Goal: Transaction & Acquisition: Download file/media

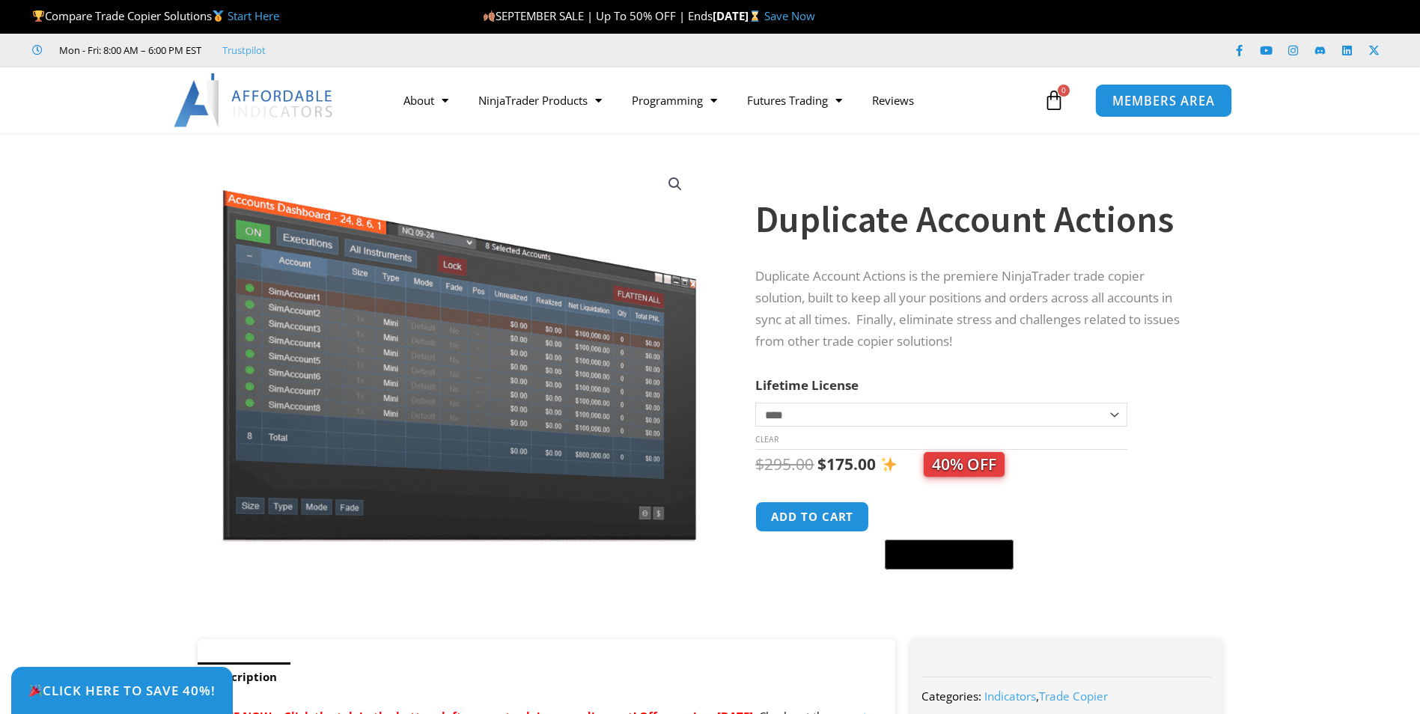
drag, startPoint x: 0, startPoint y: 0, endPoint x: 1194, endPoint y: 105, distance: 1198.1
click at [1194, 105] on span "MEMBERS AREA" at bounding box center [1163, 100] width 103 height 13
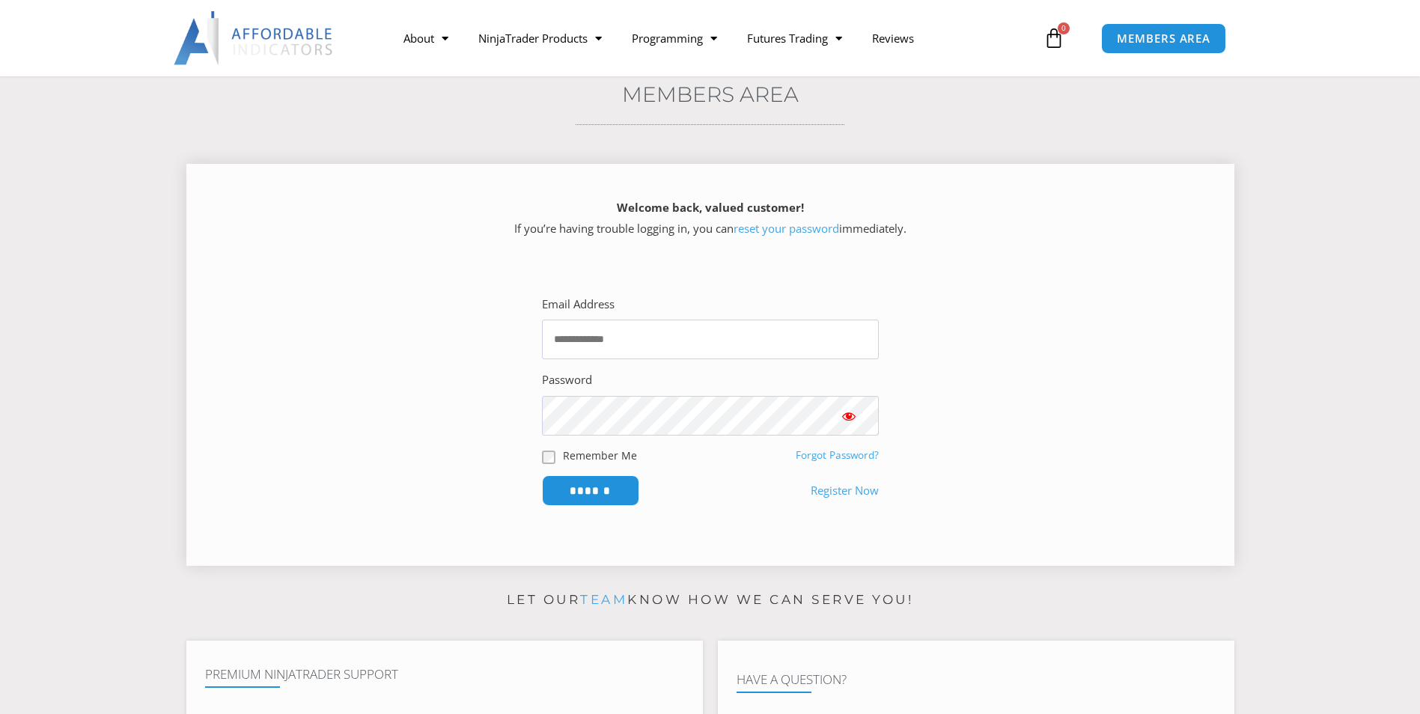
scroll to position [299, 0]
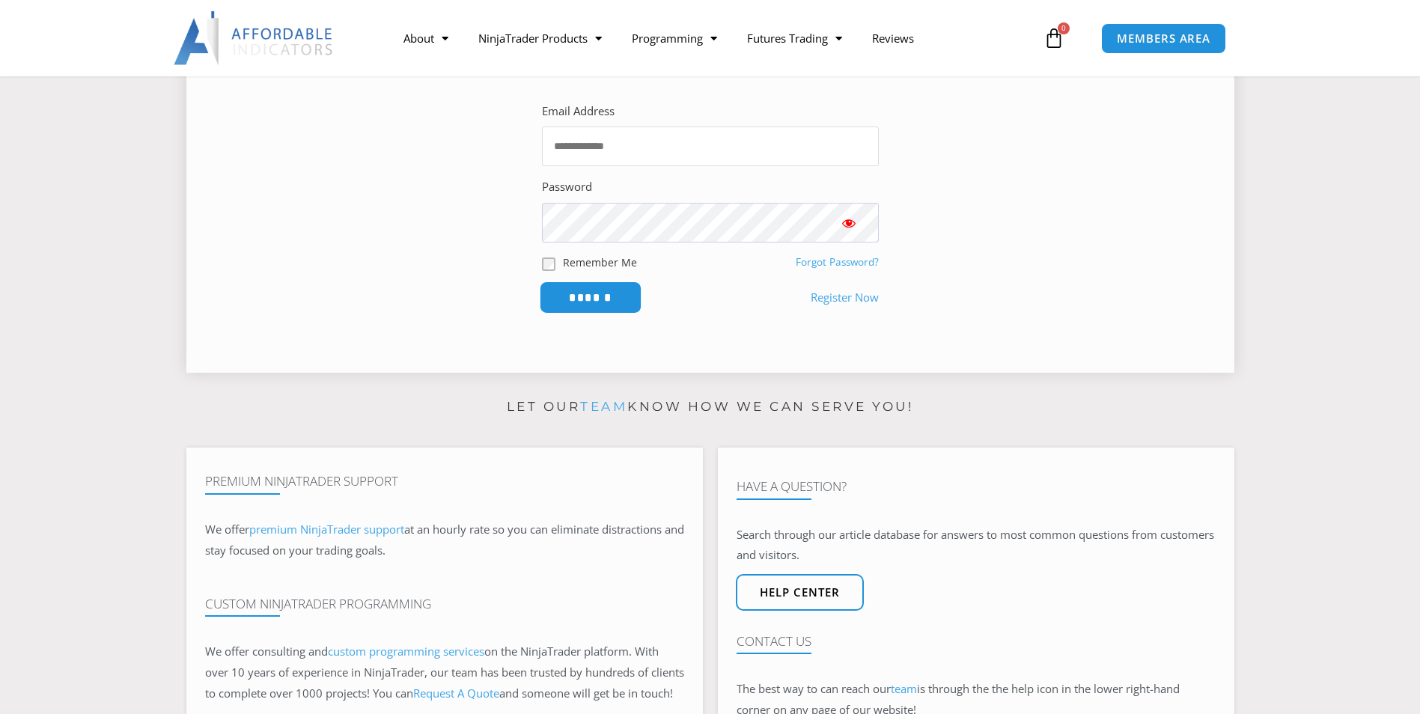
type input "**********"
click at [589, 298] on input "******" at bounding box center [590, 297] width 103 height 32
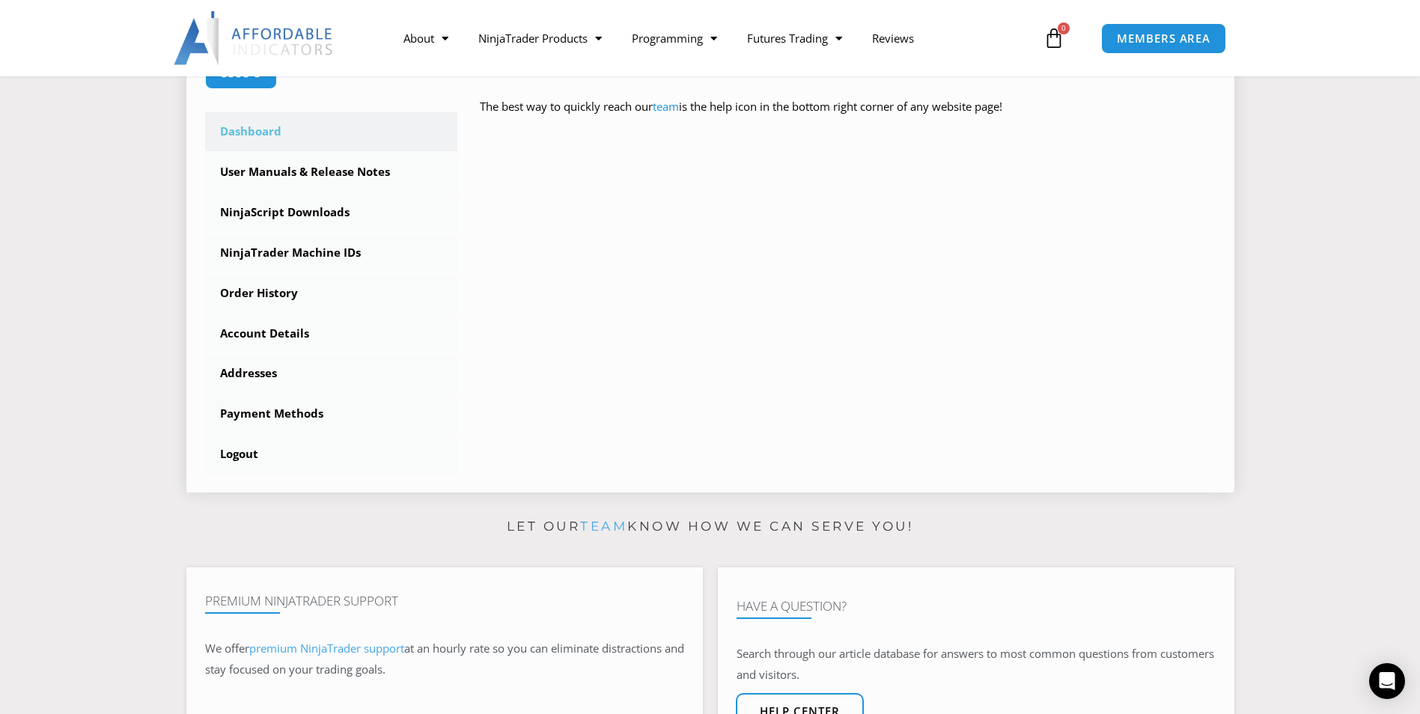
scroll to position [374, 0]
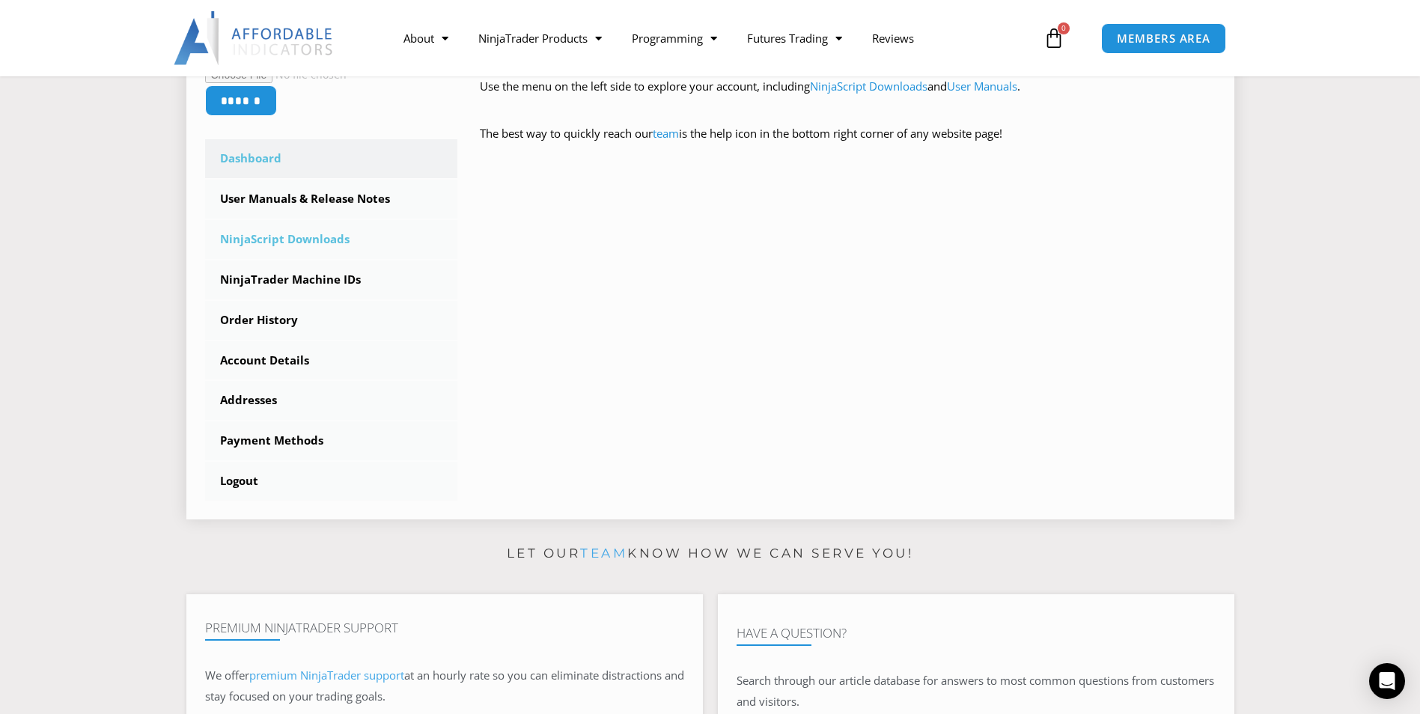
click at [280, 239] on link "NinjaScript Downloads" at bounding box center [331, 239] width 253 height 39
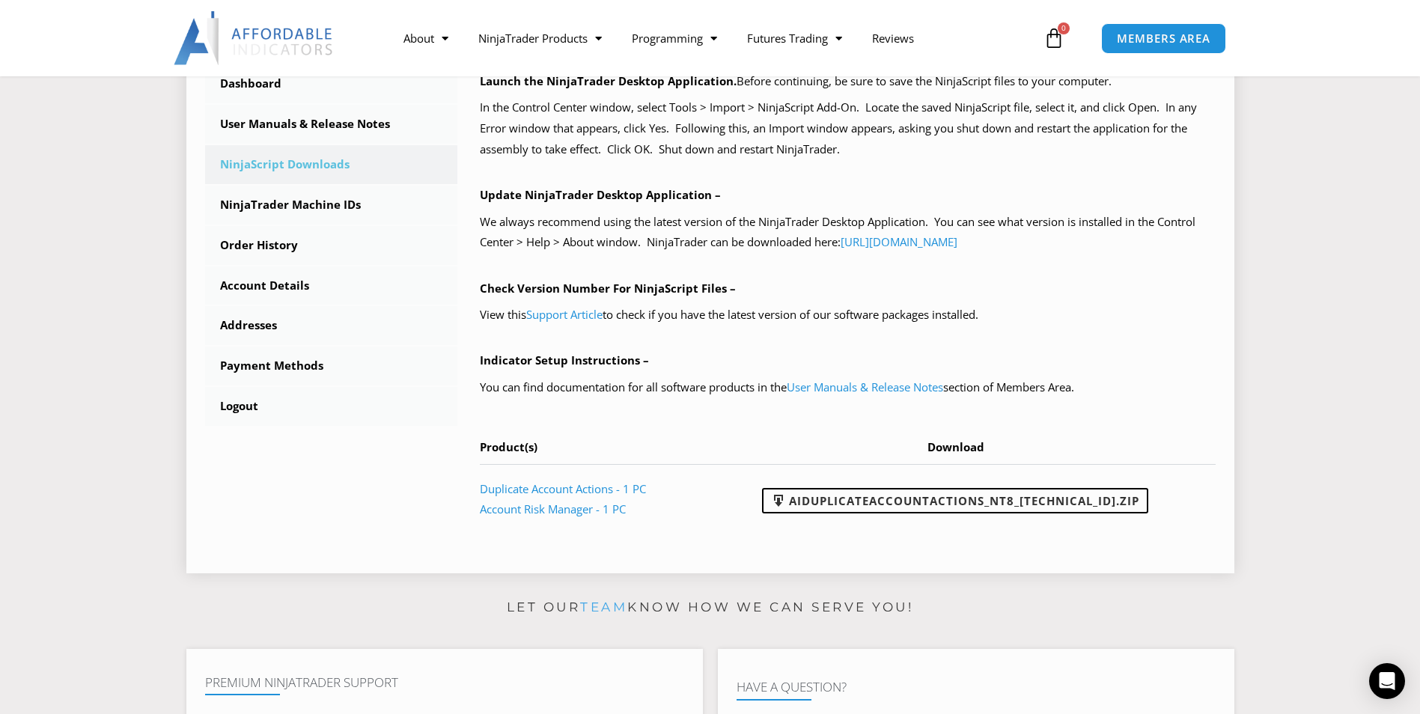
scroll to position [524, 0]
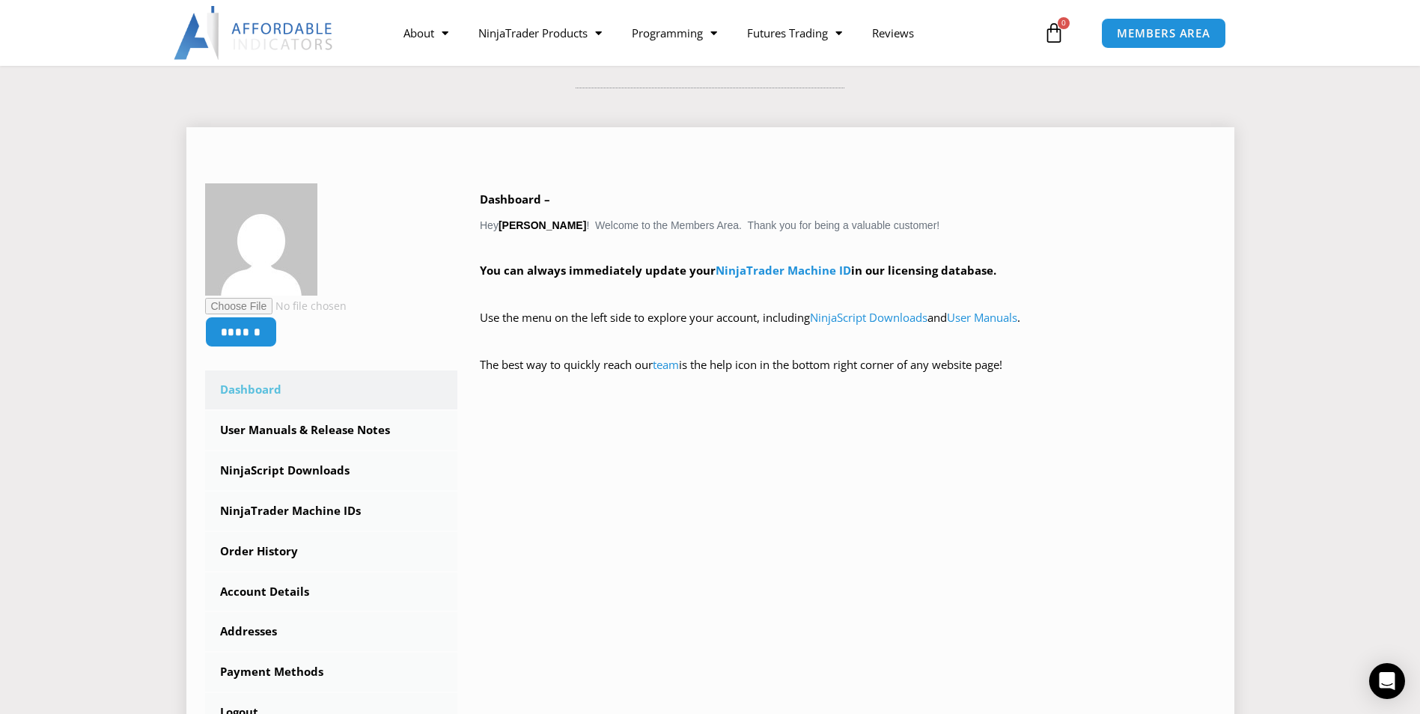
scroll to position [150, 0]
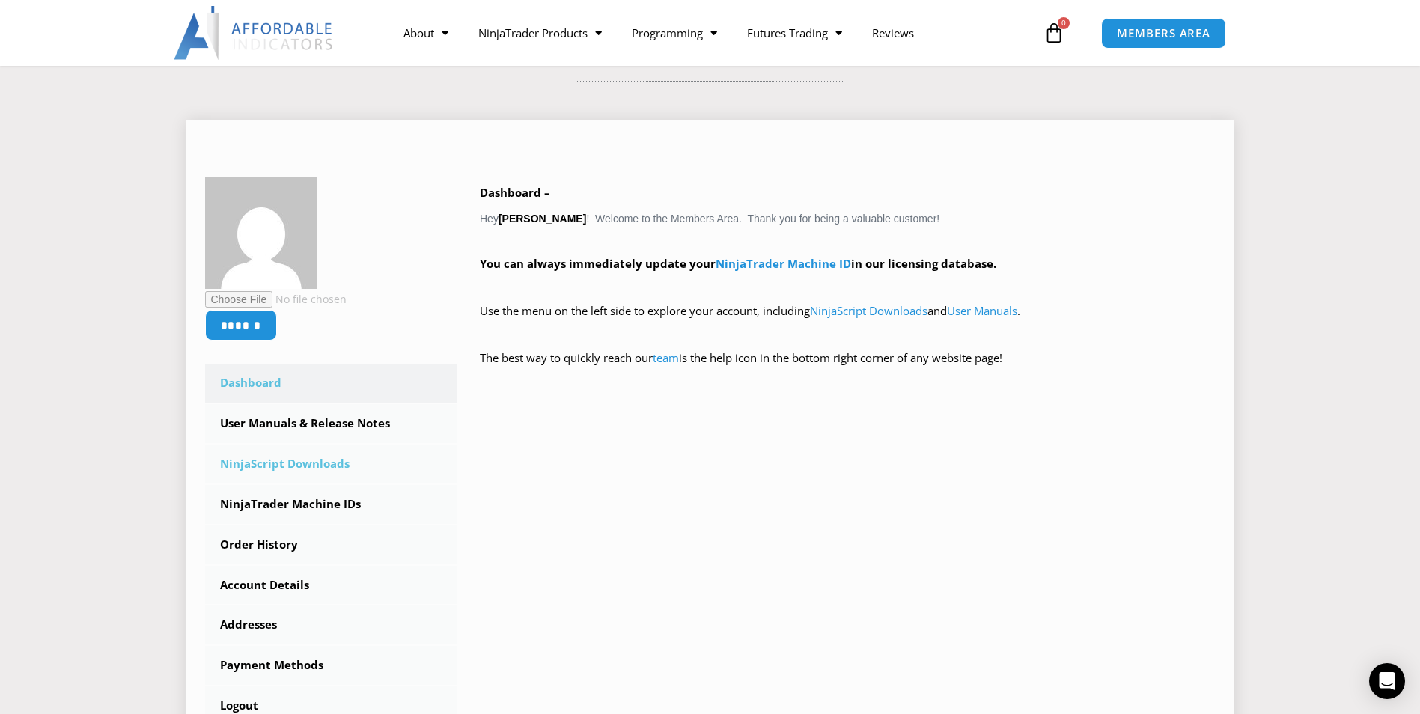
click at [323, 461] on link "NinjaScript Downloads" at bounding box center [331, 463] width 253 height 39
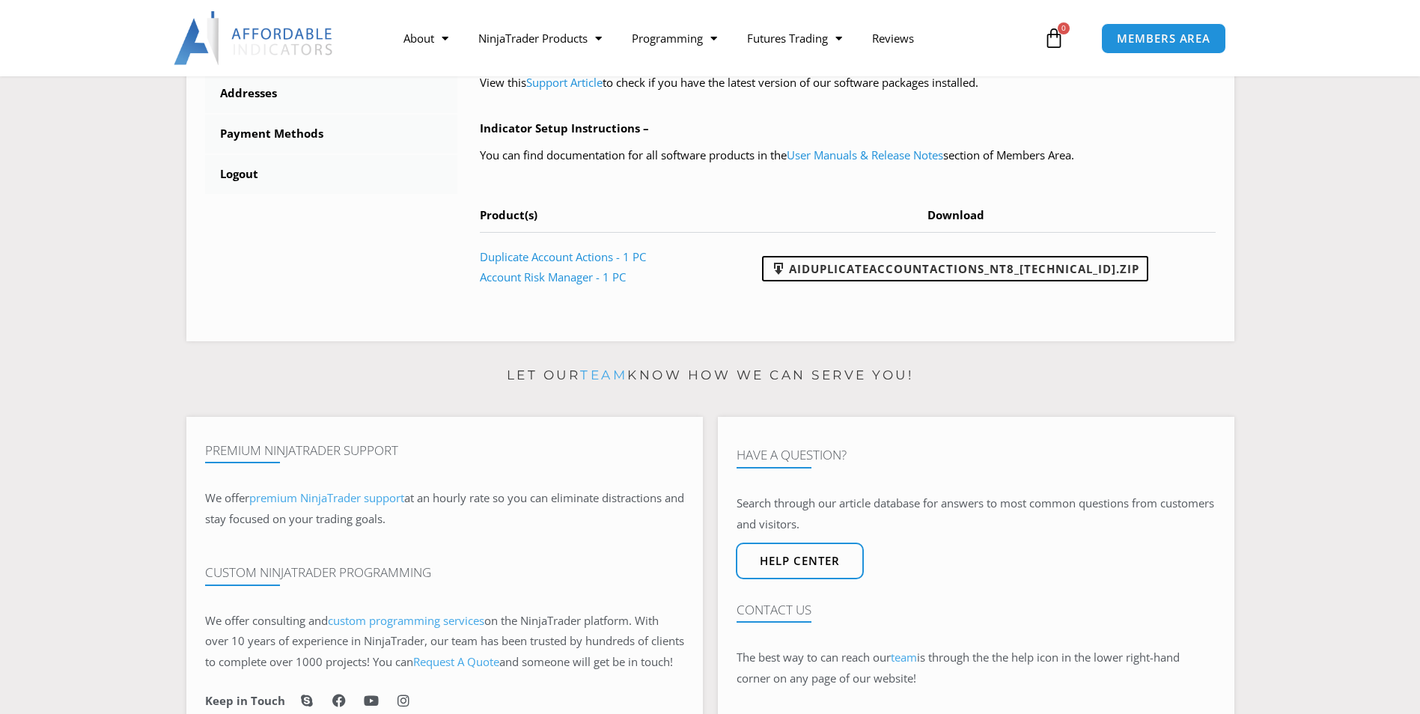
scroll to position [673, 0]
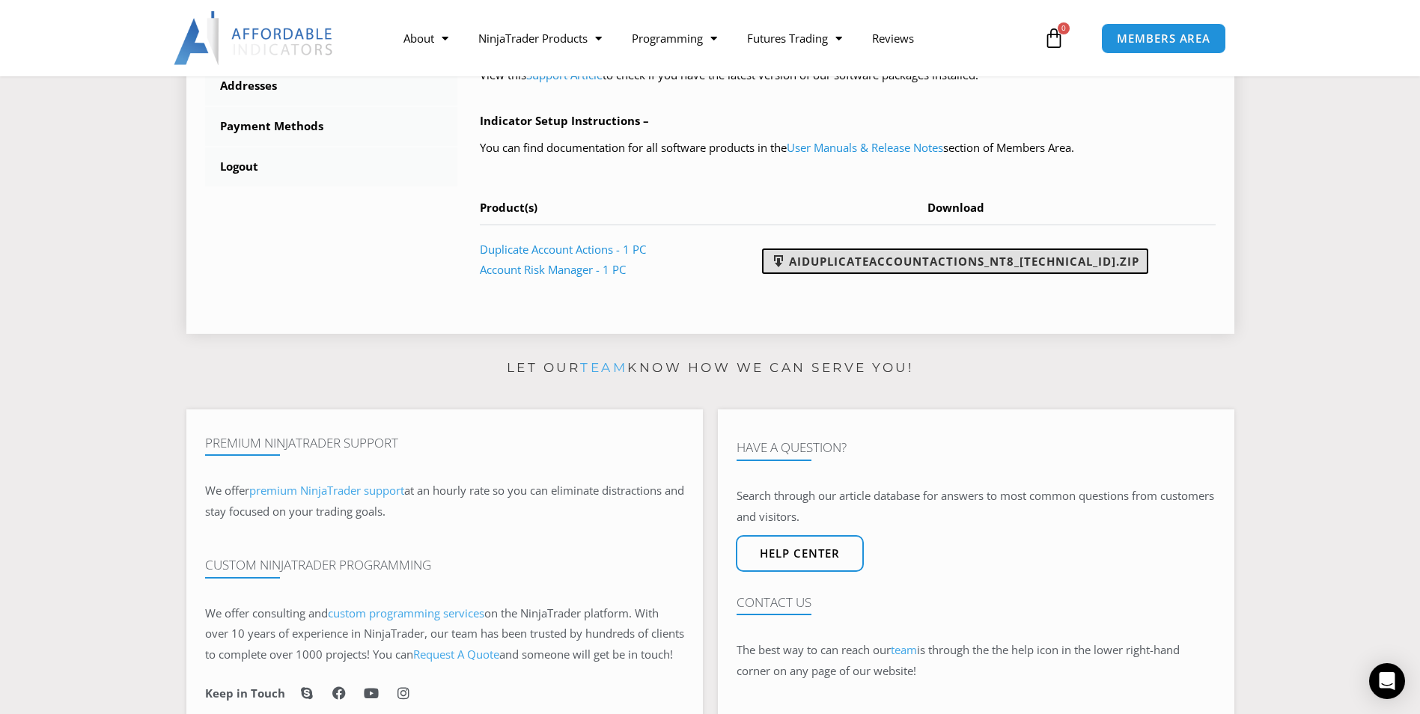
click at [1068, 261] on link "AIDuplicateAccountActions_NT8_[TECHNICAL_ID].zip" at bounding box center [955, 260] width 386 height 25
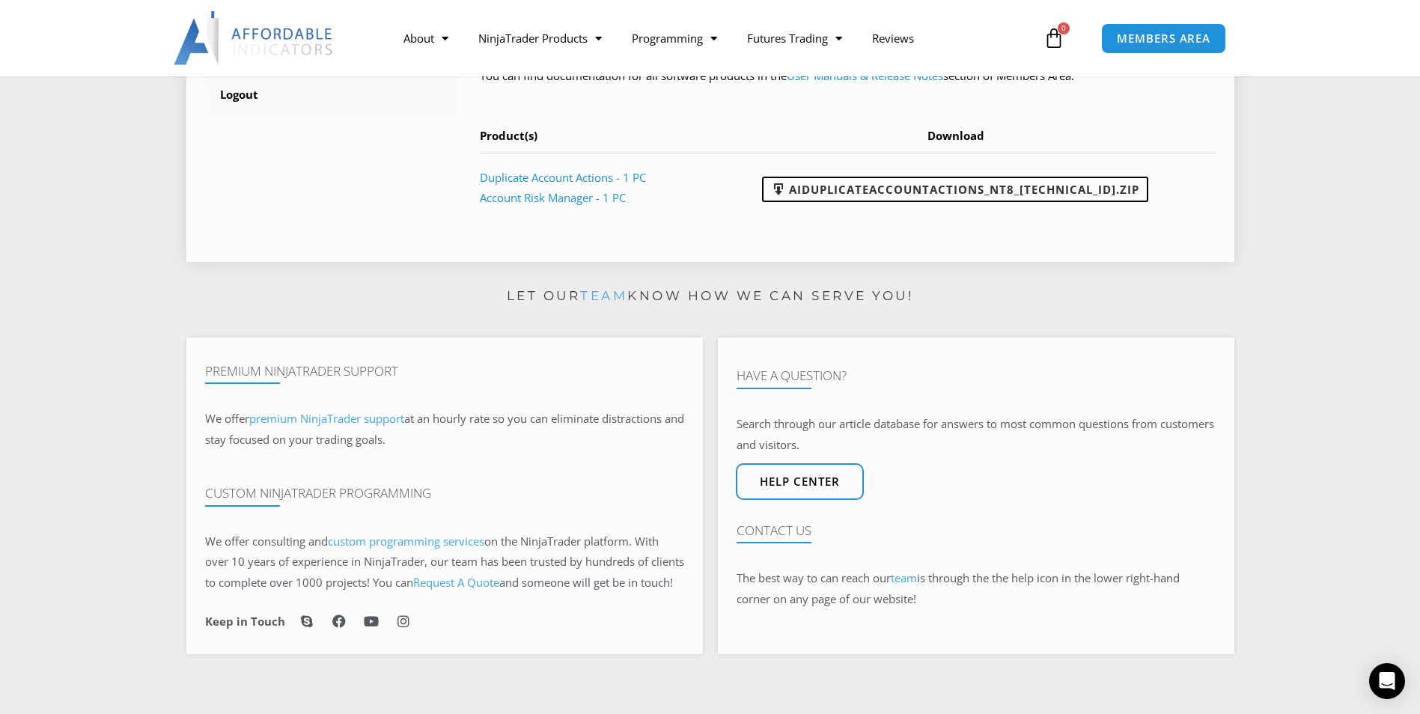
scroll to position [748, 0]
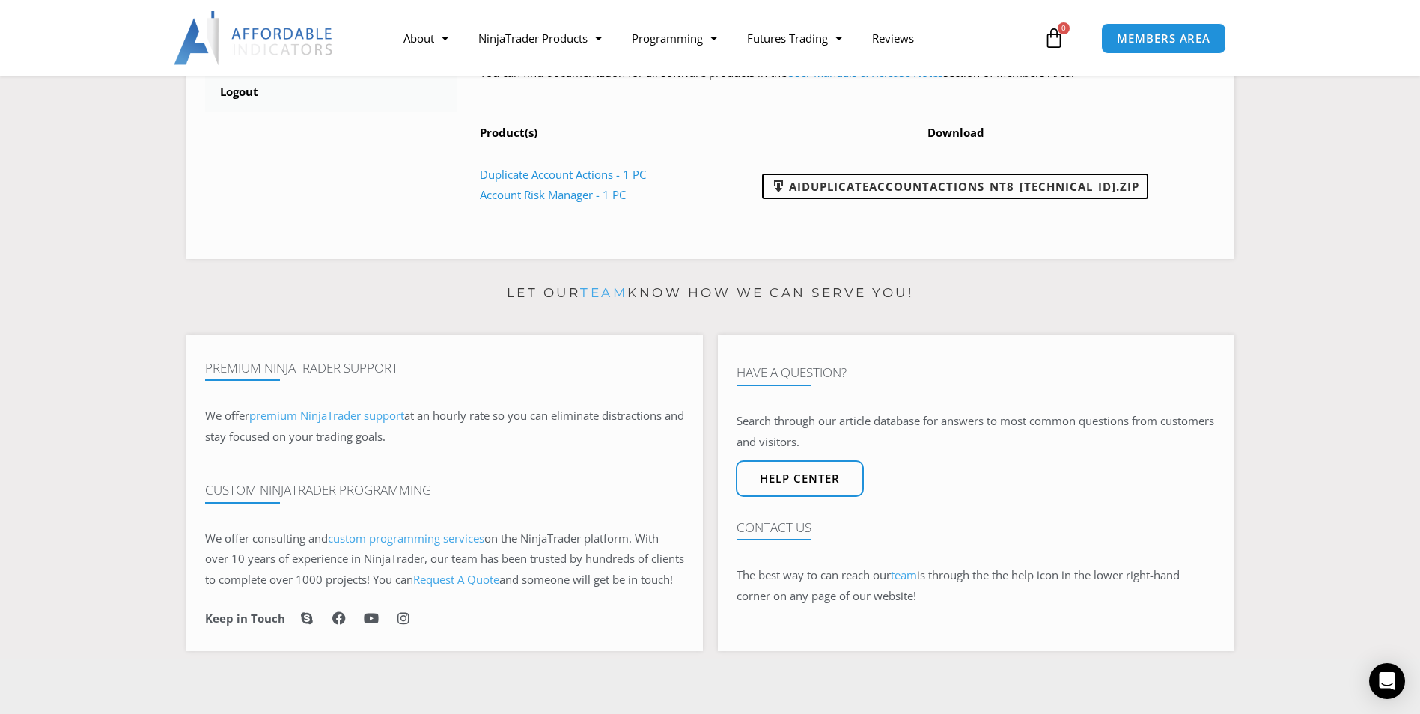
click at [1393, 64] on div at bounding box center [710, 38] width 1420 height 76
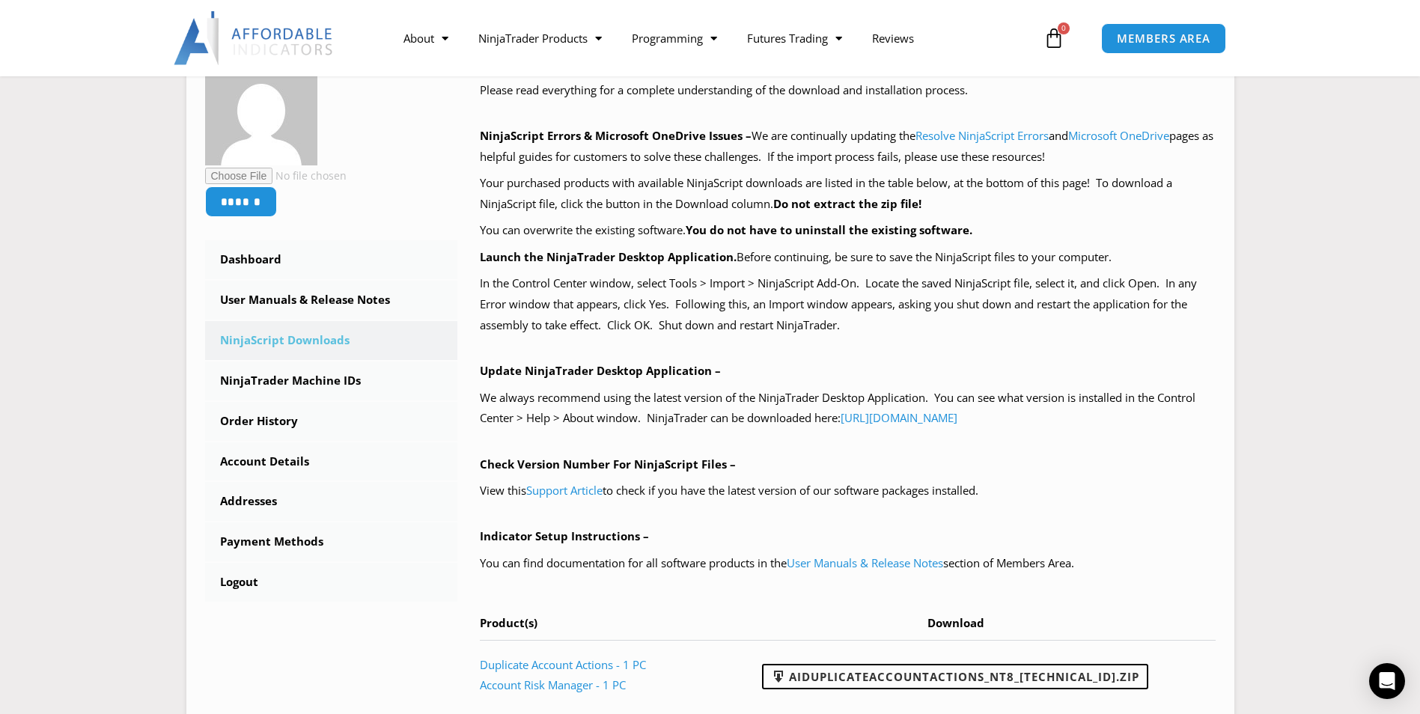
scroll to position [224, 0]
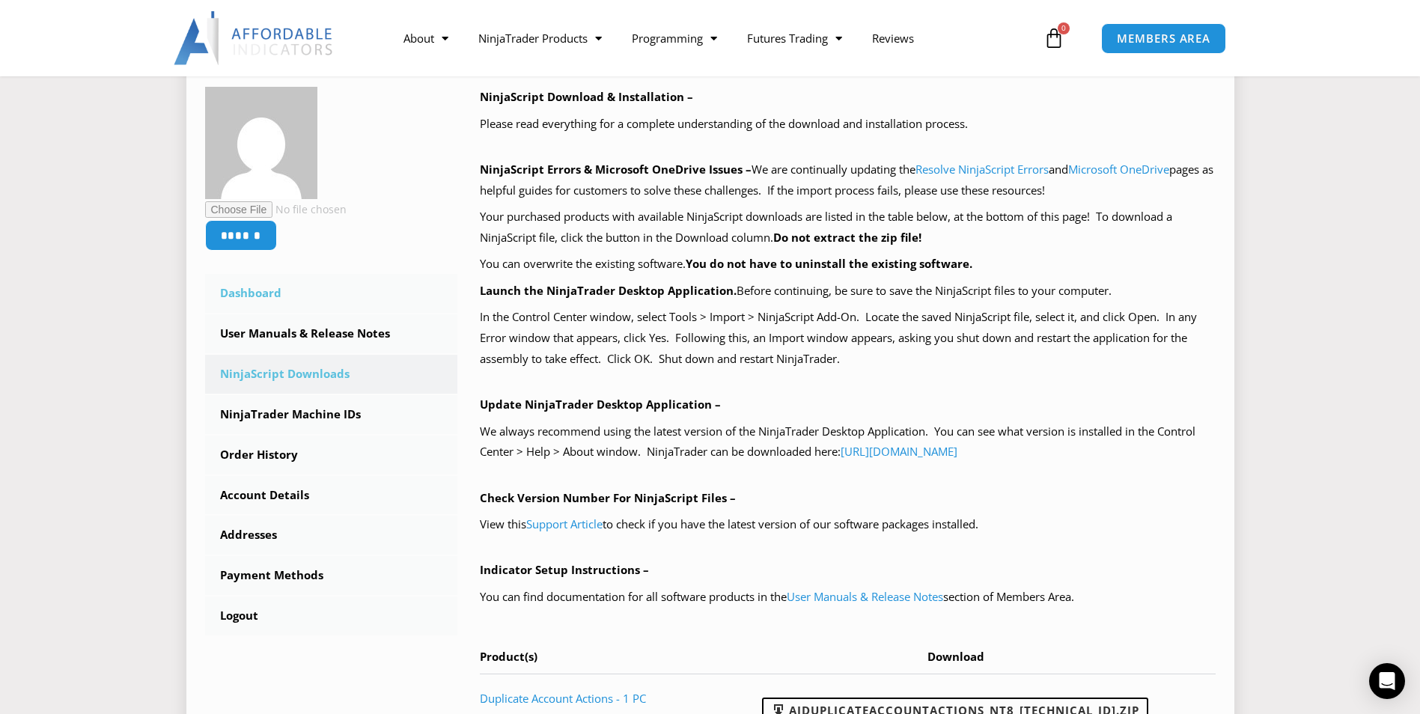
click at [272, 285] on link "Dashboard" at bounding box center [331, 293] width 253 height 39
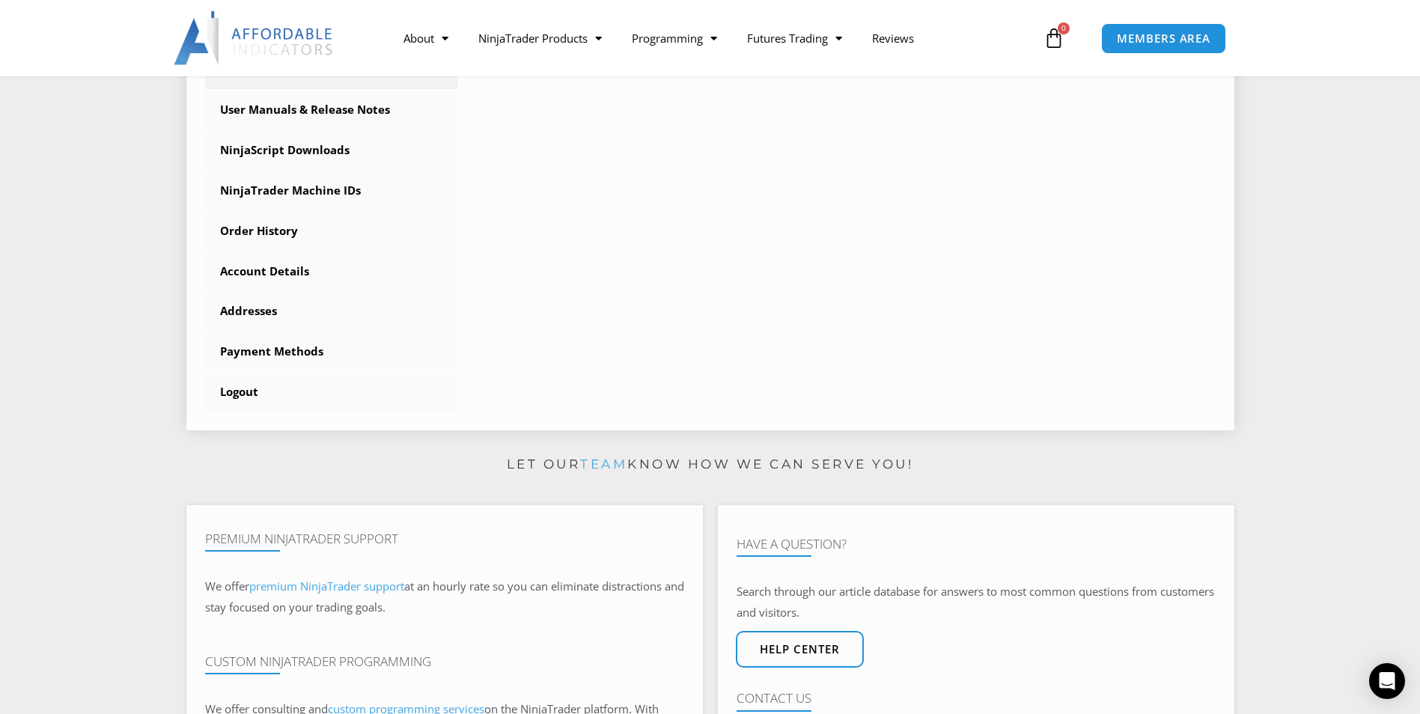
scroll to position [449, 0]
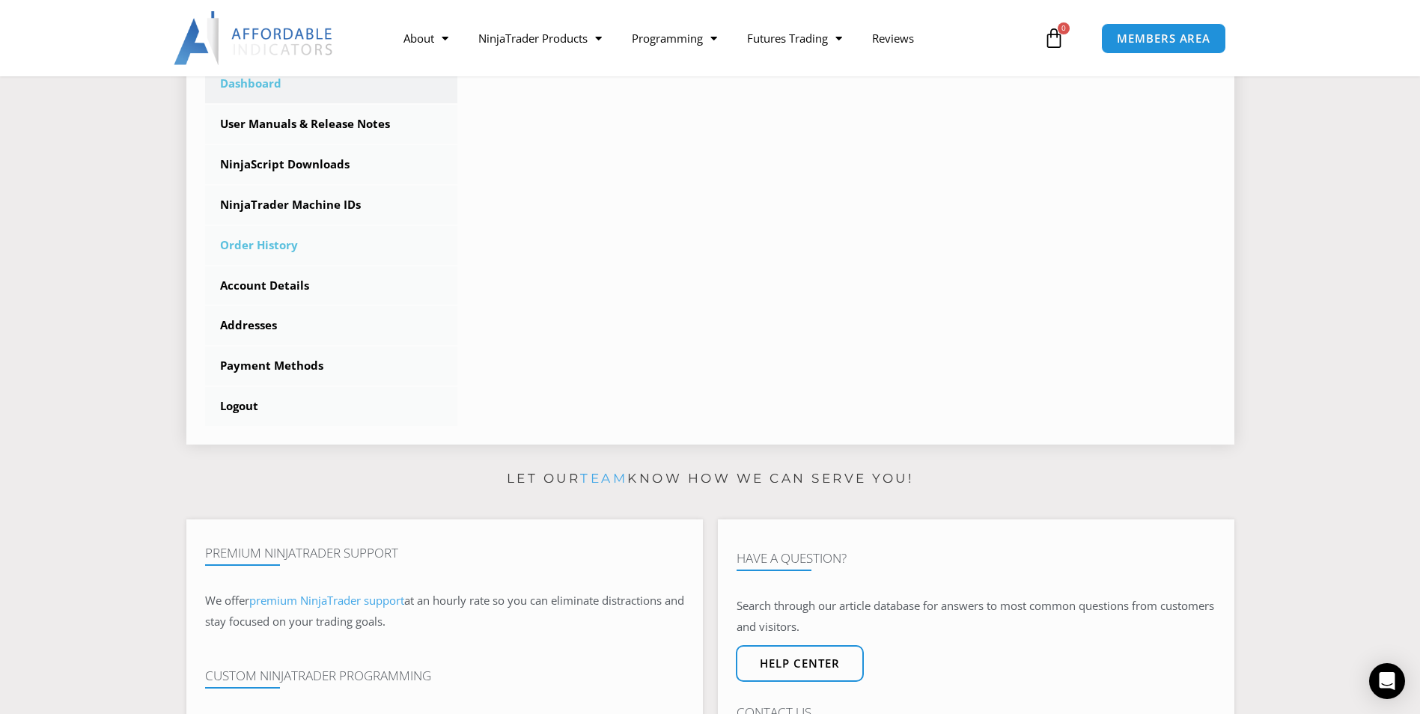
click at [263, 247] on link "Order History" at bounding box center [331, 245] width 253 height 39
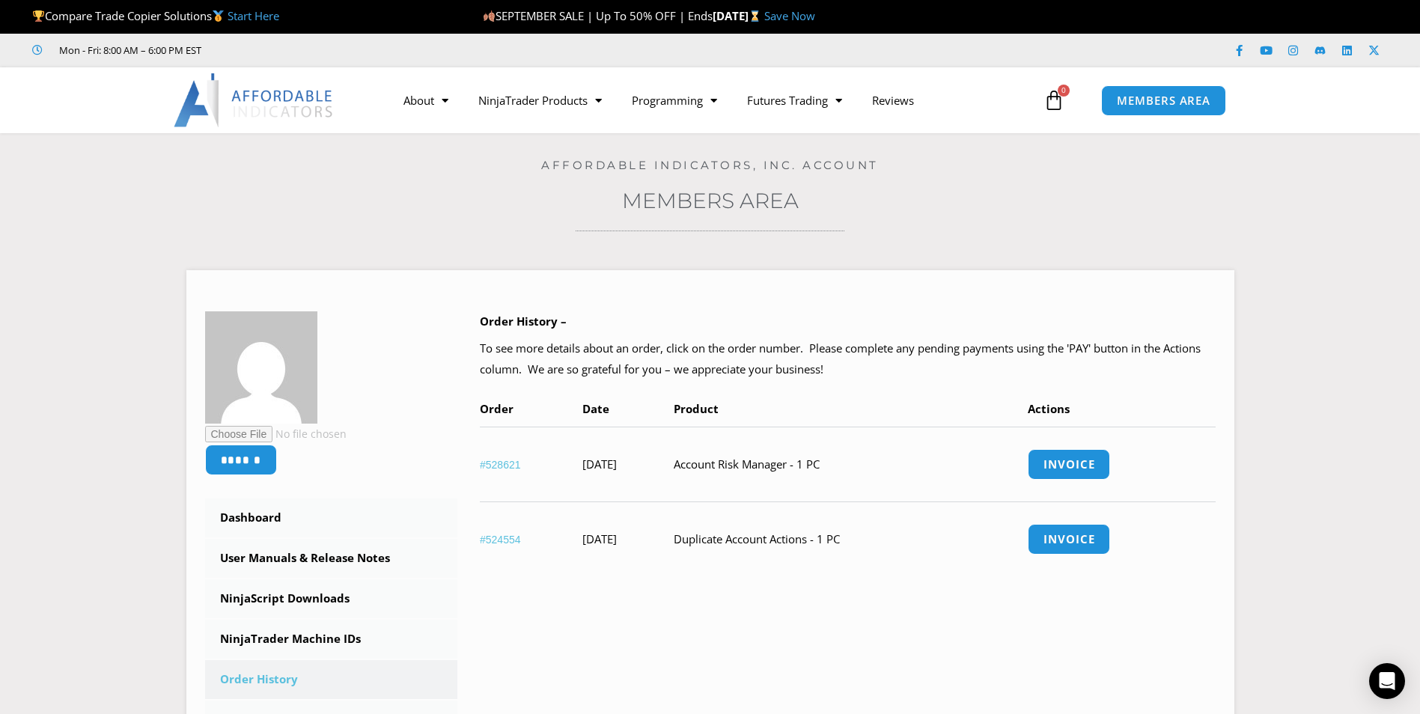
click at [1314, 305] on section "****** Dashboard Subscriptions User Manuals & Release Notes NinjaScript Downloa…" at bounding box center [709, 569] width 1345 height 642
click at [1024, 250] on div "****** Dashboard Subscriptions User Manuals & Release Notes NinjaScript Downloa…" at bounding box center [710, 569] width 1048 height 642
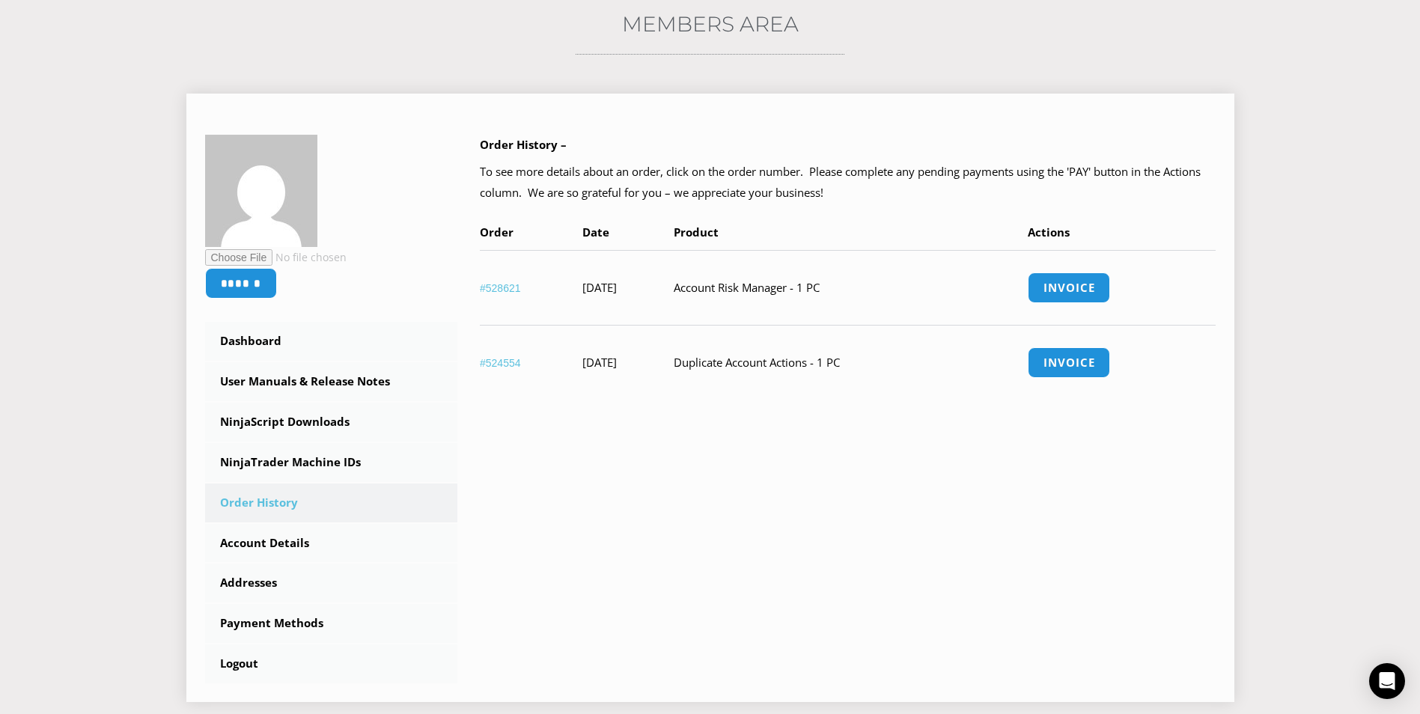
scroll to position [224, 0]
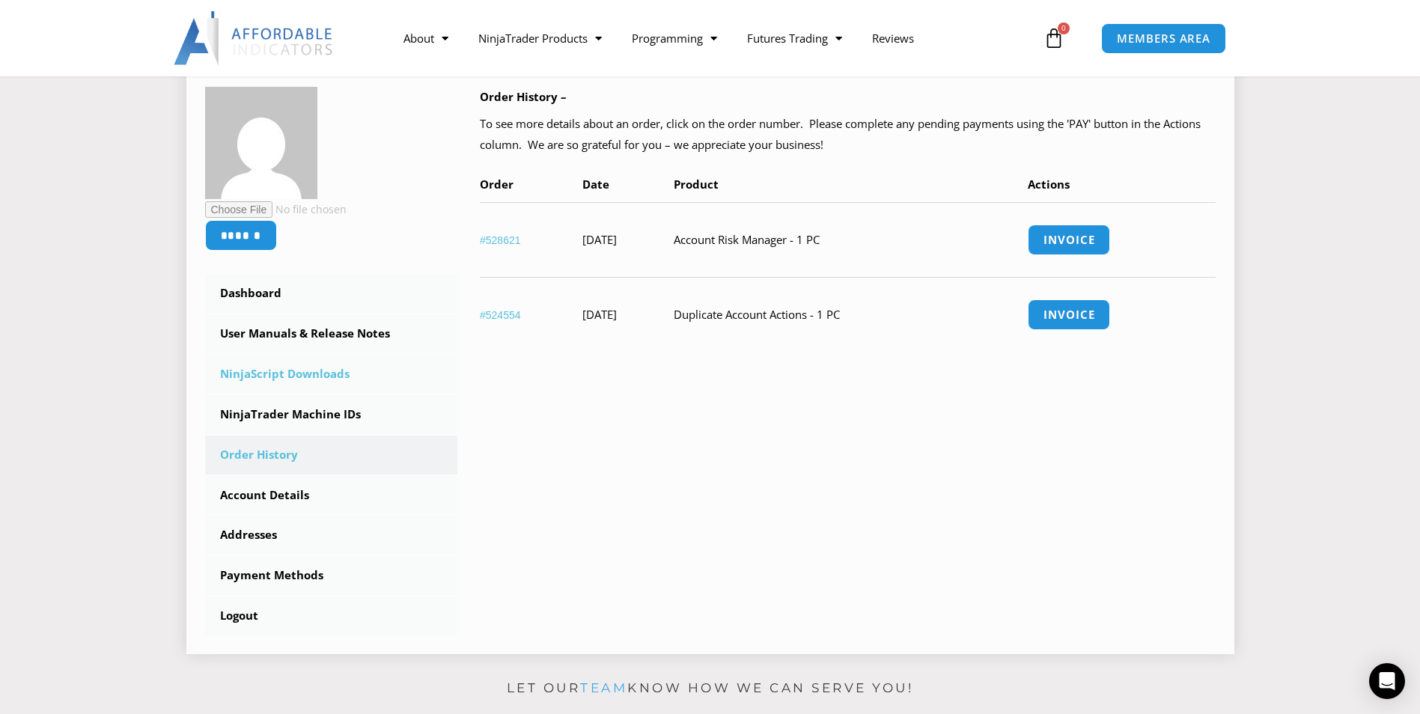
click at [335, 373] on link "NinjaScript Downloads" at bounding box center [331, 374] width 253 height 39
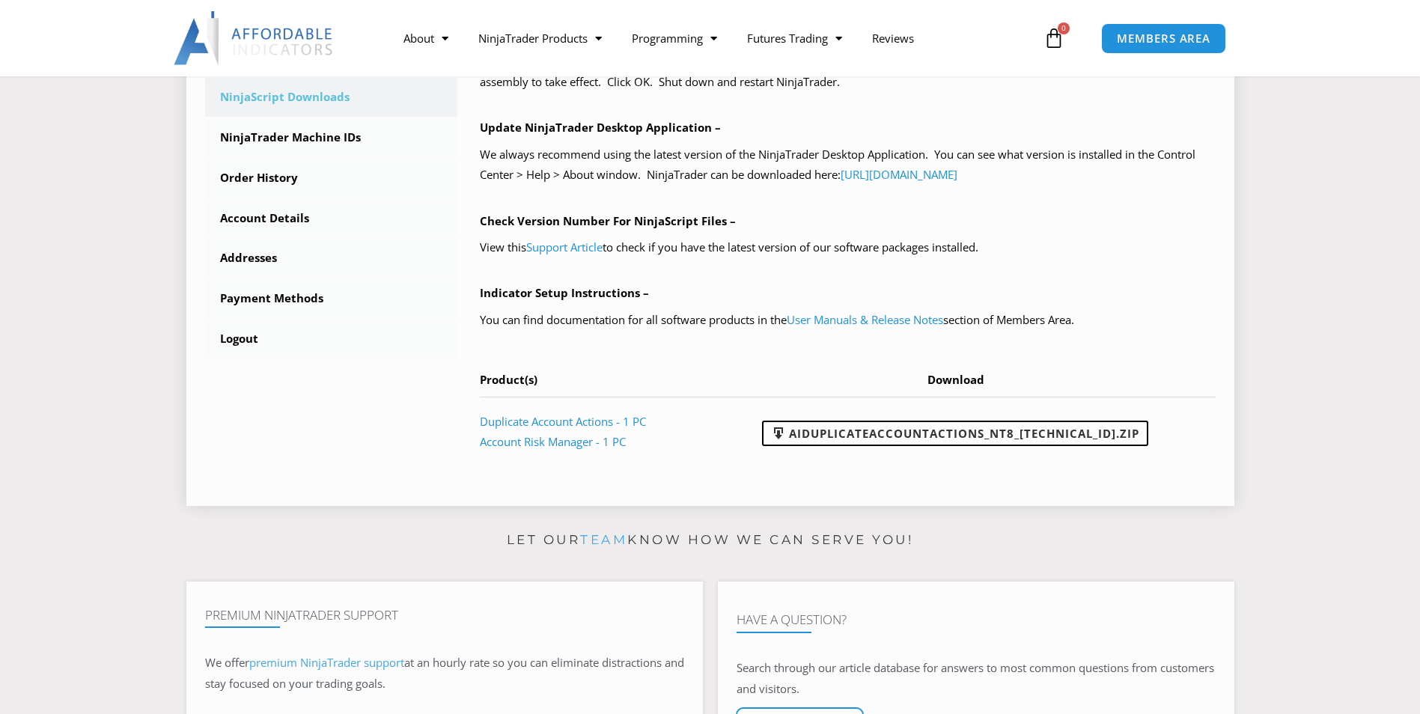
scroll to position [524, 0]
